Goal: Transaction & Acquisition: Purchase product/service

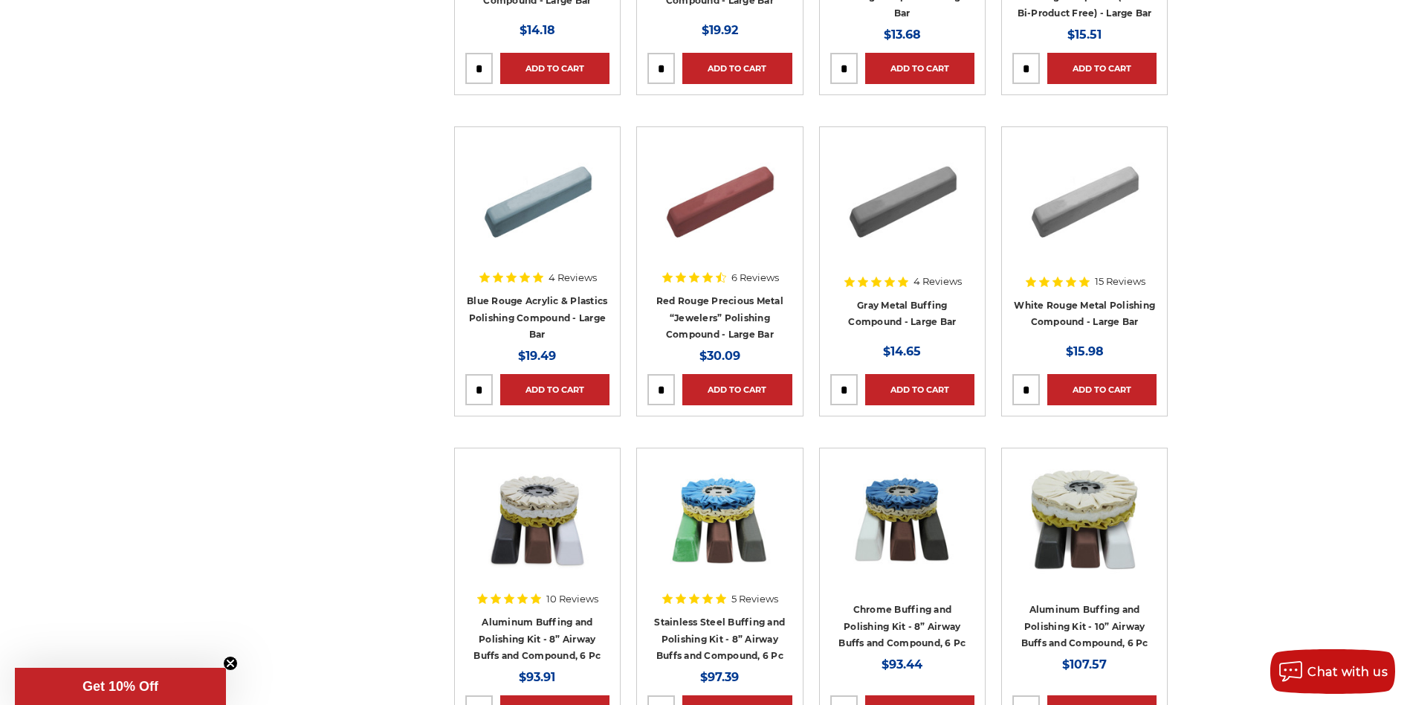
scroll to position [669, 0]
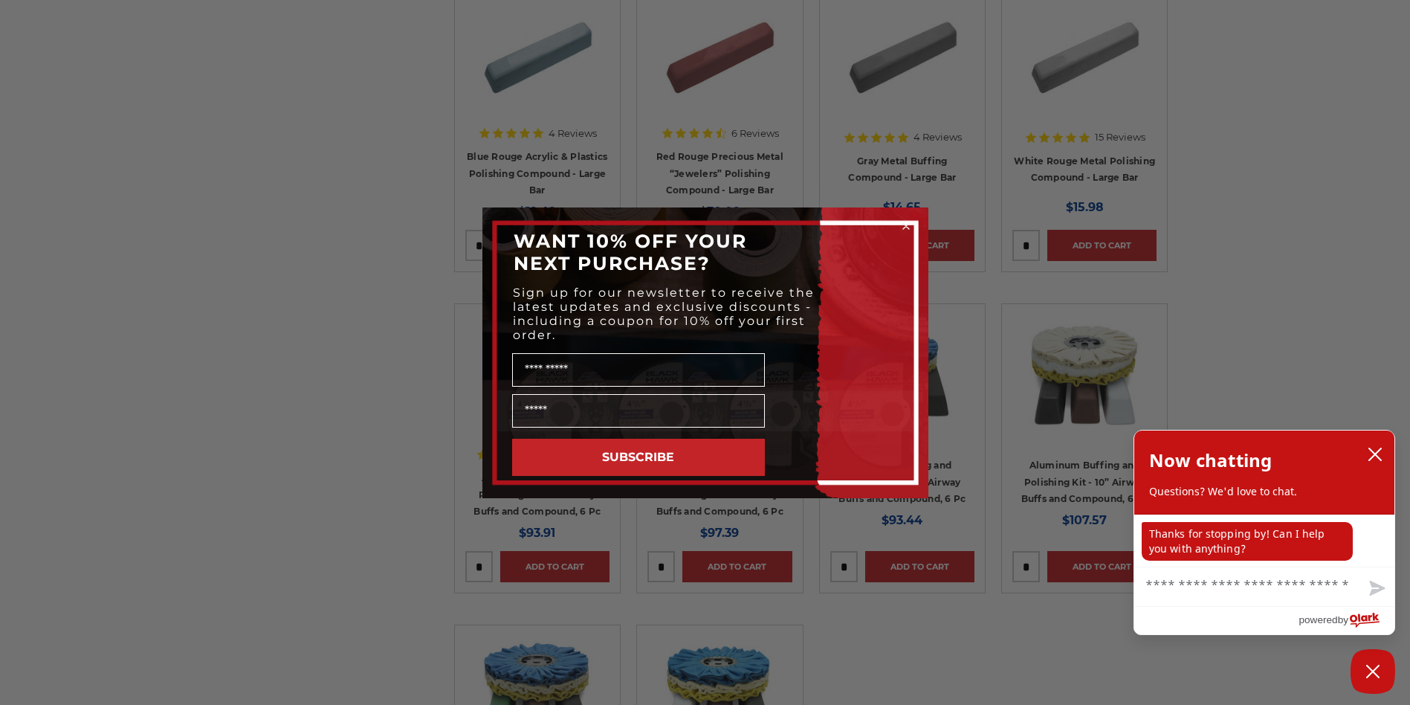
click at [906, 225] on icon "Close dialog" at bounding box center [906, 226] width 6 height 6
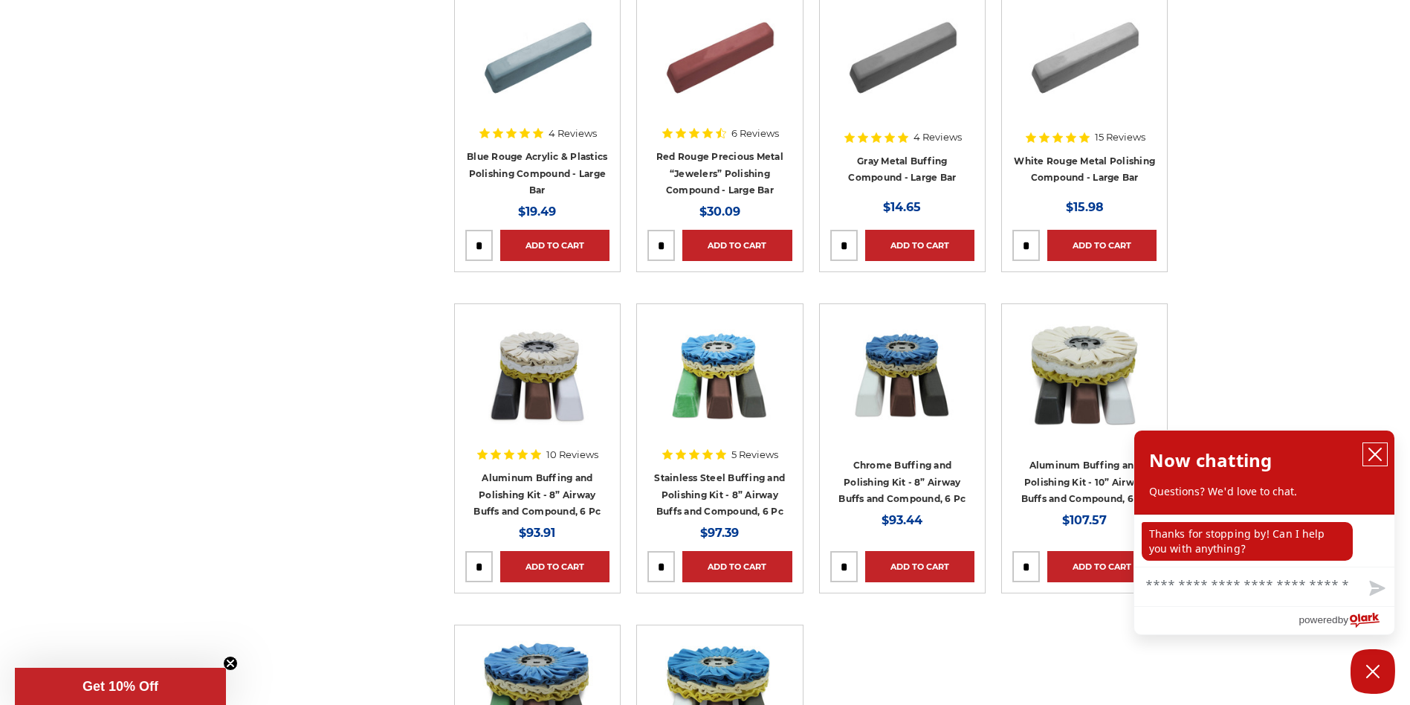
click at [1376, 457] on icon "close chatbox" at bounding box center [1375, 454] width 15 height 15
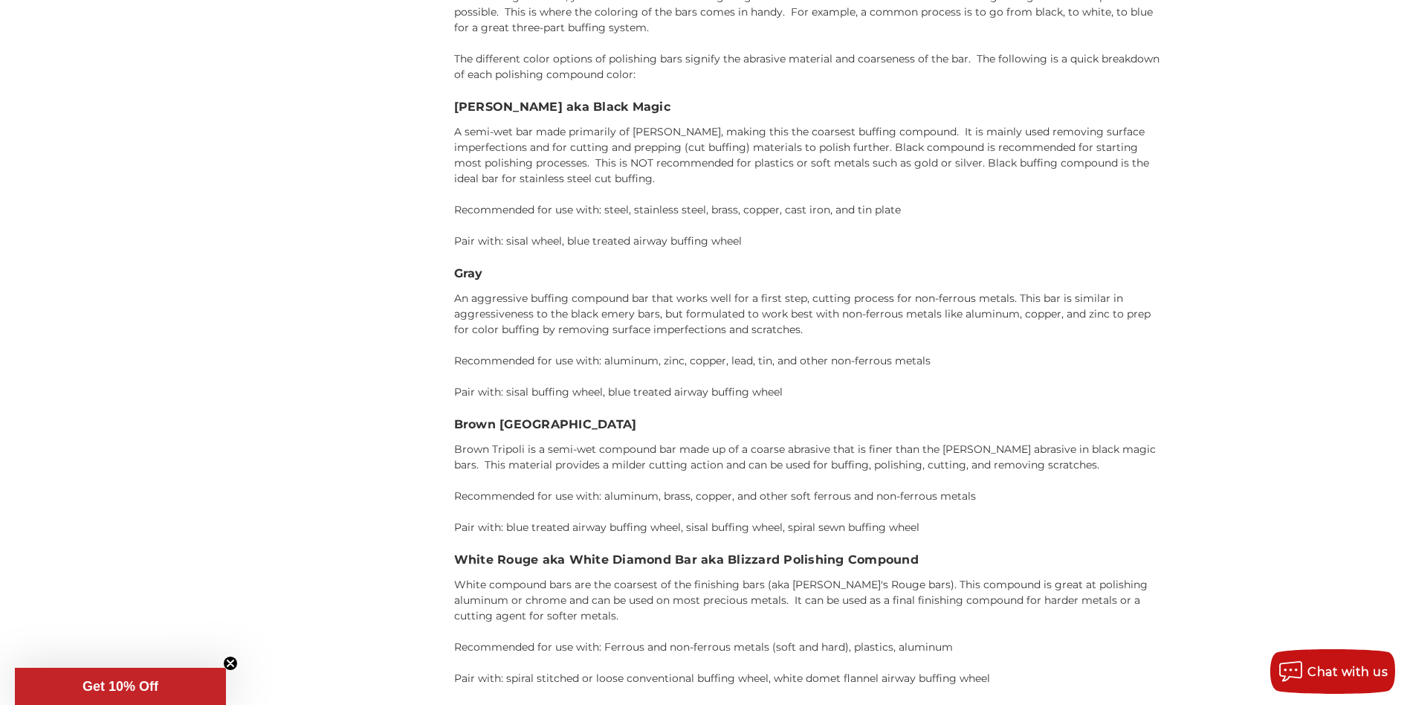
scroll to position [2379, 0]
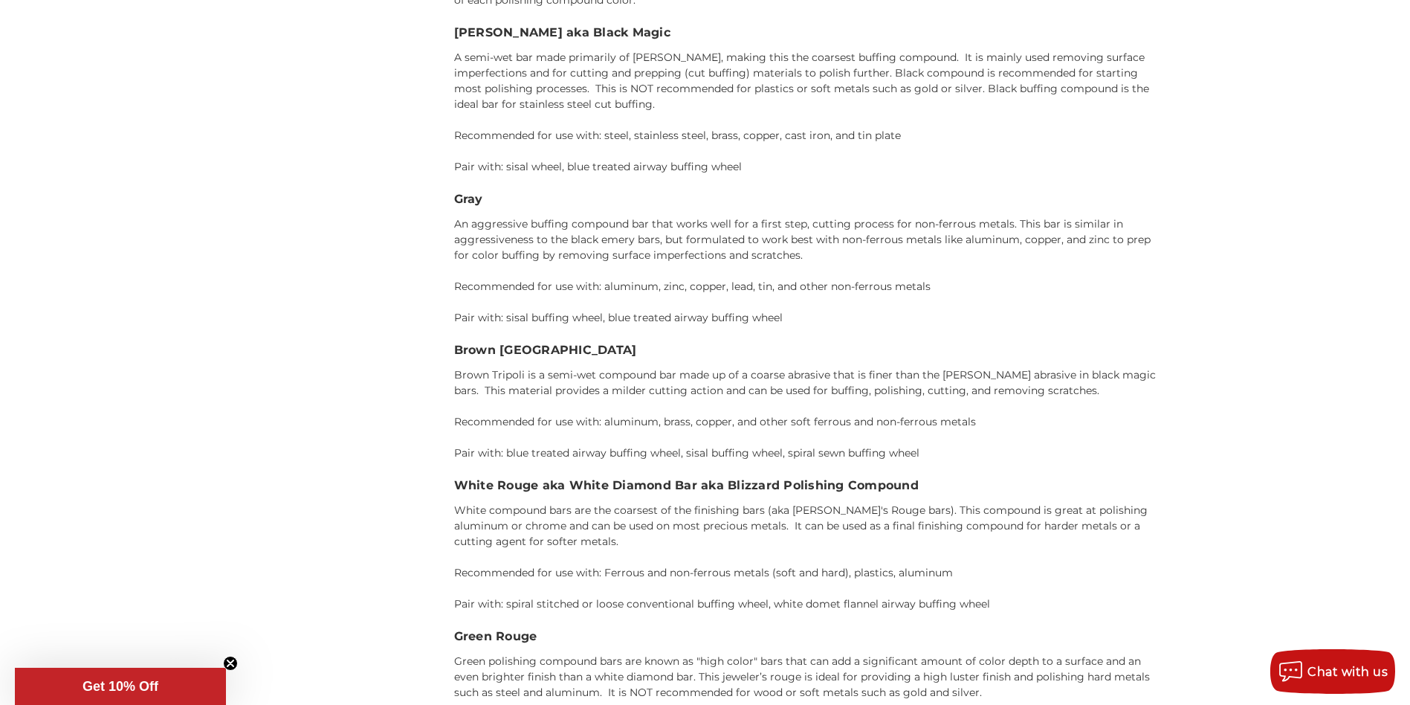
click at [233, 664] on circle "Close teaser" at bounding box center [231, 664] width 14 height 14
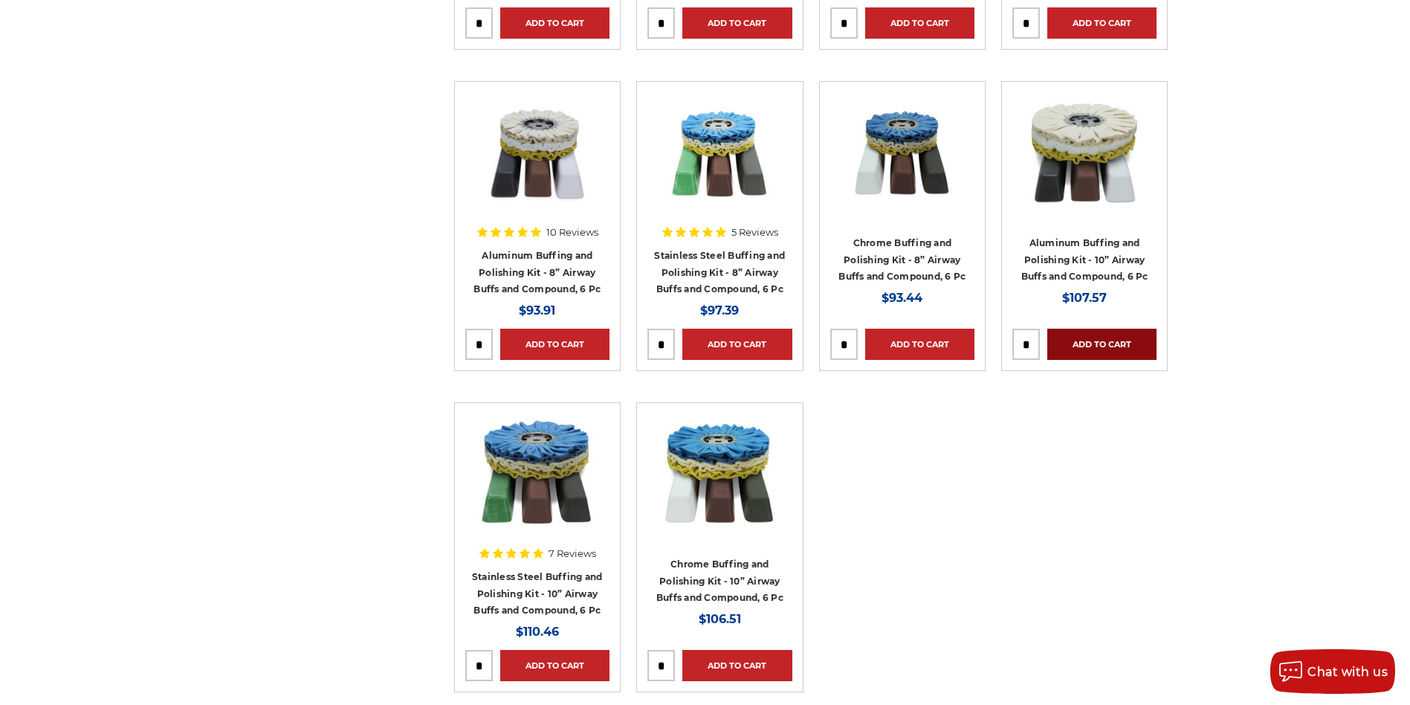
scroll to position [892, 0]
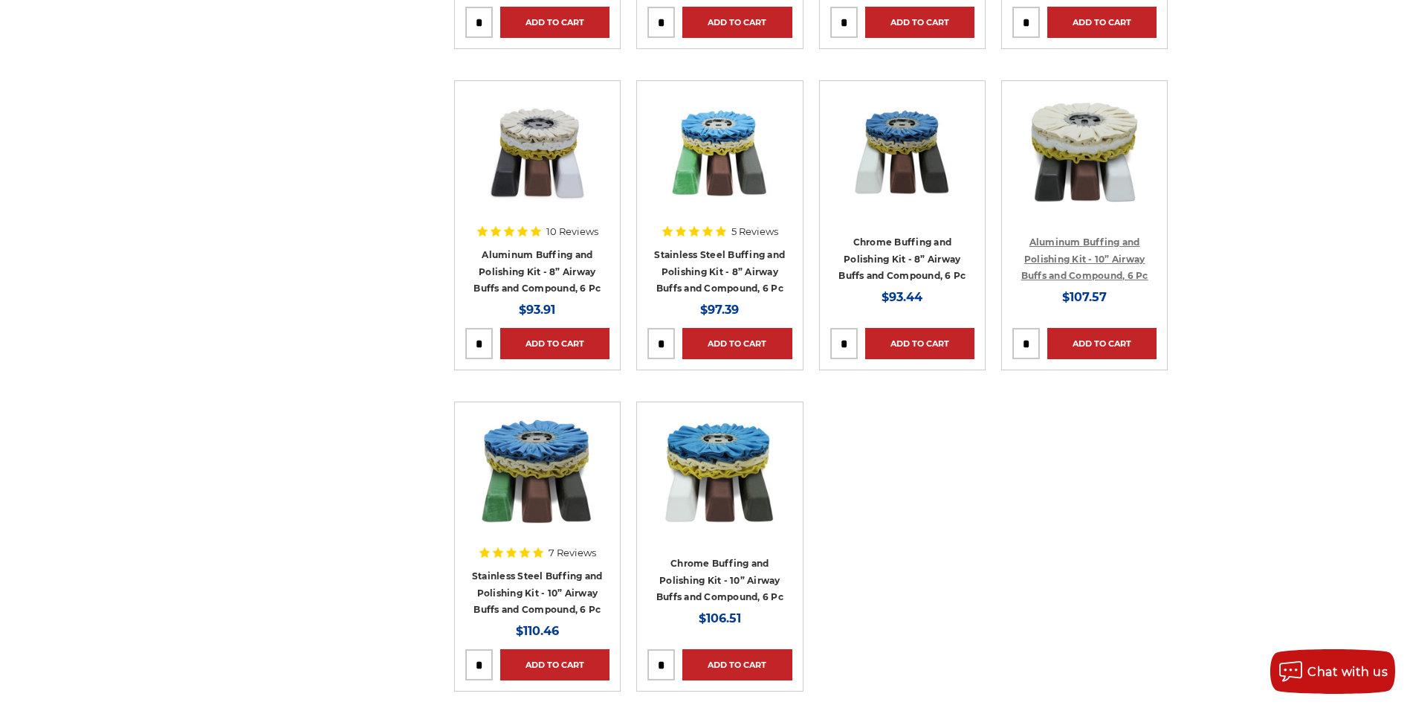
click at [1118, 262] on link "Aluminum Buffing and Polishing Kit - 10” Airway Buffs and Compound, 6 Pc" at bounding box center [1085, 258] width 127 height 45
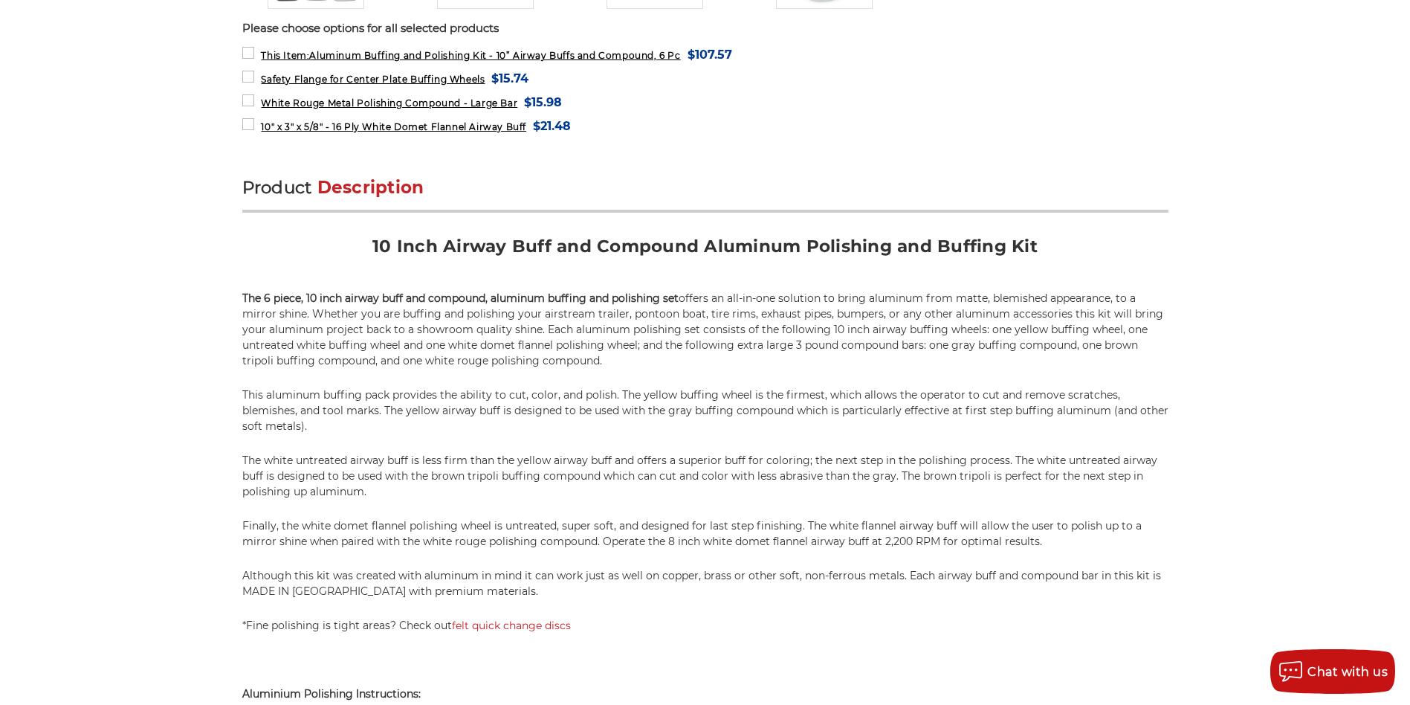
scroll to position [520, 0]
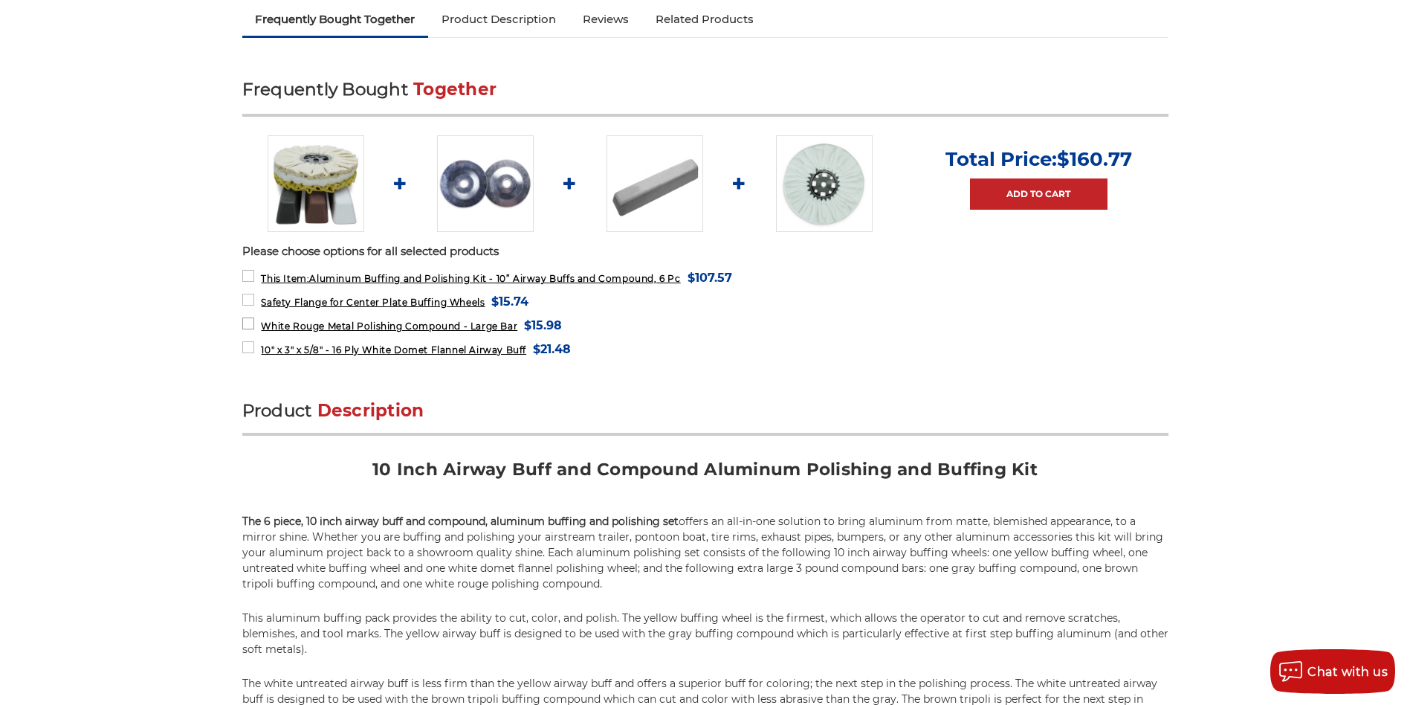
click at [251, 324] on label "White Rouge Metal Polishing Compound - Large Bar MSRP: Was: Now: $15.98 (You sa…" at bounding box center [402, 325] width 320 height 20
click at [247, 346] on label "10" x 3" x 5/8" - 16 Ply White Domet Flannel Airway Buff MSRP: Was: Now: $21.48…" at bounding box center [406, 349] width 329 height 20
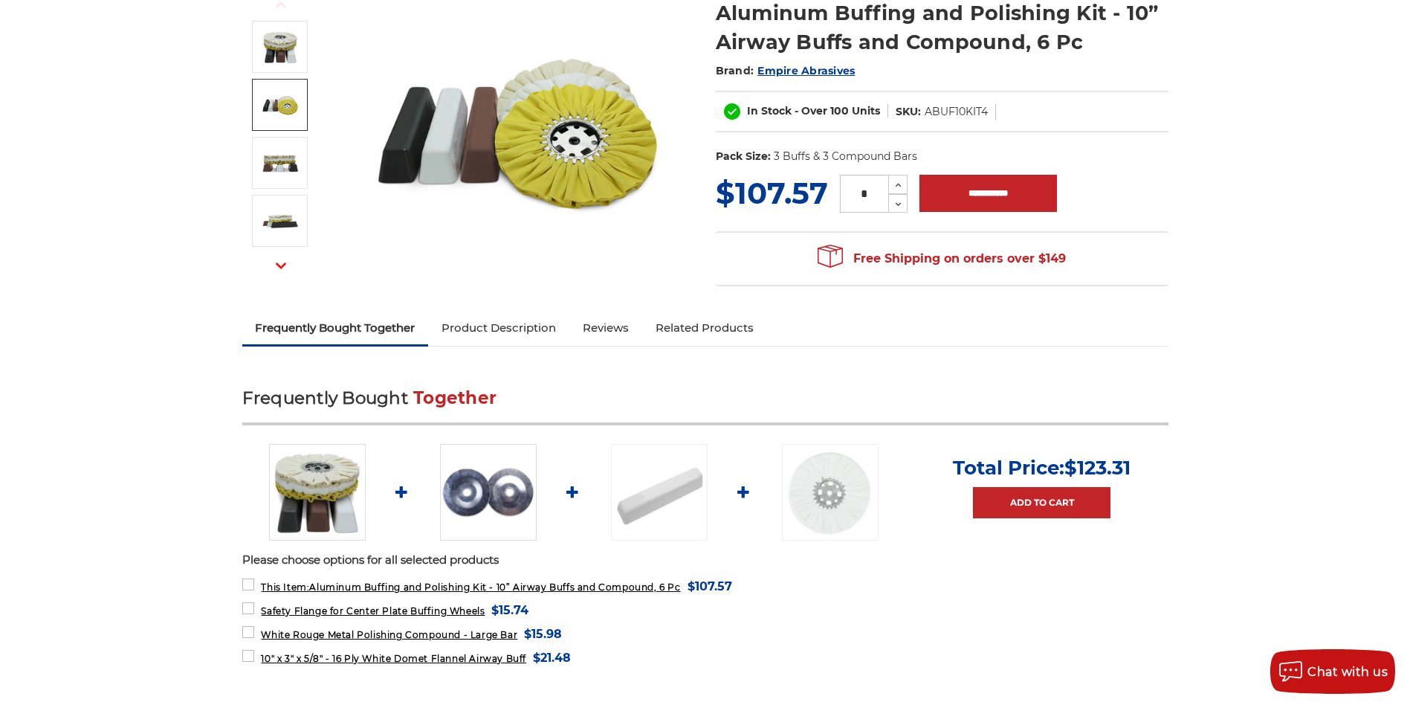
scroll to position [0, 0]
